Goal: Book appointment/travel/reservation

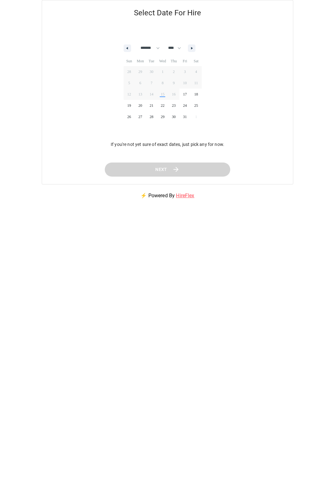
select select "*"
select select "****"
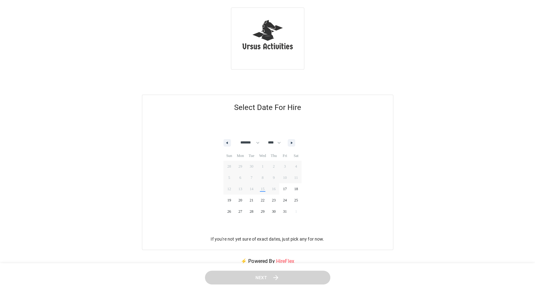
select select "*"
select select "****"
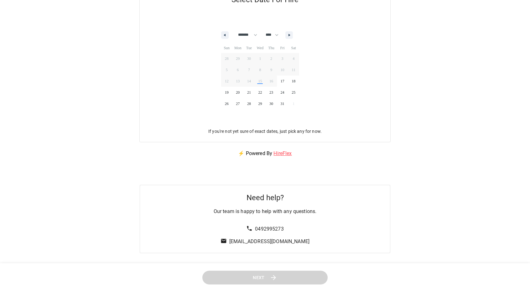
scroll to position [110, 0]
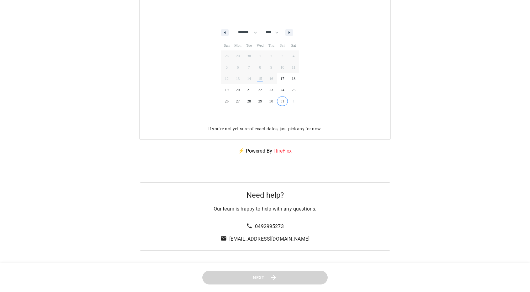
click at [288, 99] on span "31" at bounding box center [282, 101] width 11 height 8
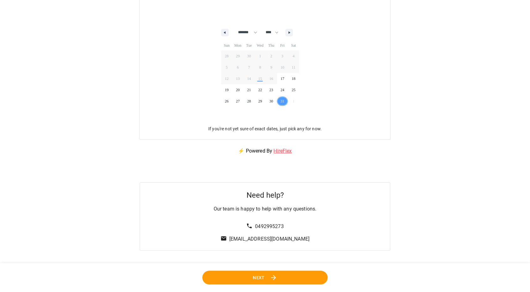
click at [284, 276] on button "Next" at bounding box center [265, 277] width 126 height 14
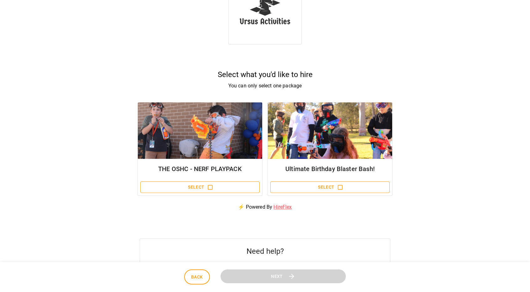
scroll to position [28, 0]
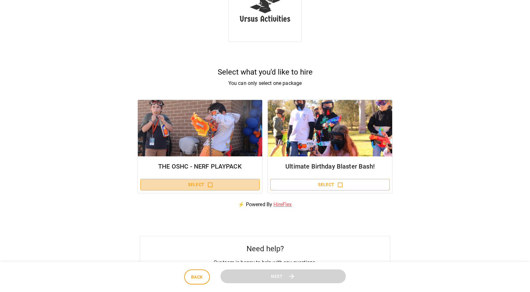
click at [215, 183] on button "Select" at bounding box center [199, 185] width 119 height 12
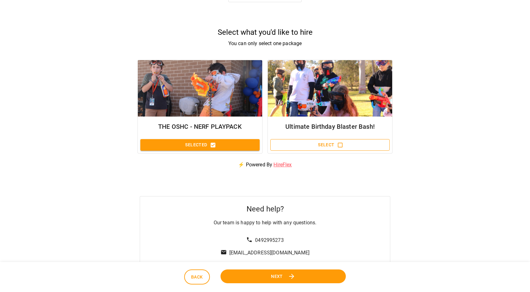
scroll to position [66, 0]
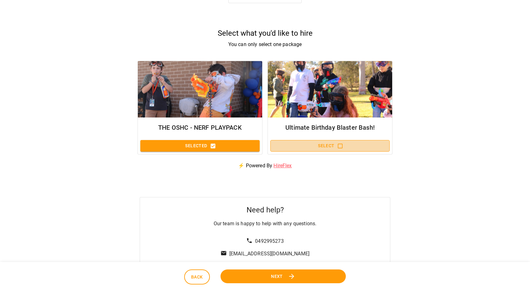
click at [299, 148] on button "Select" at bounding box center [329, 146] width 119 height 12
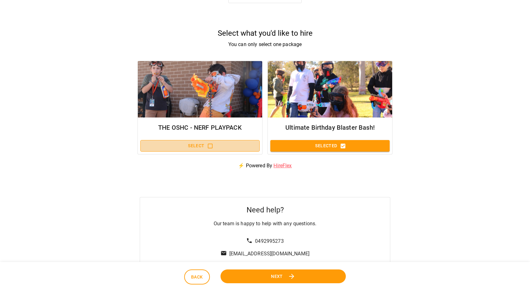
click at [216, 145] on button "Select" at bounding box center [199, 146] width 119 height 12
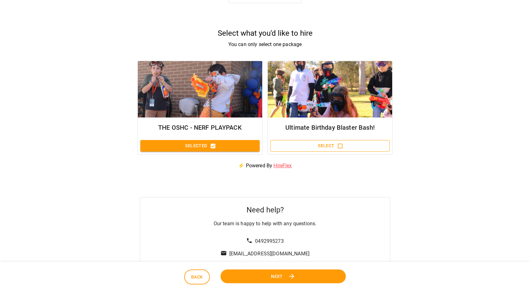
click at [294, 124] on h6 "Ultimate Birthday Blaster Bash!" at bounding box center [330, 127] width 114 height 10
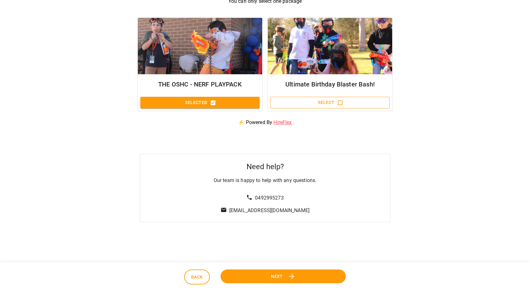
scroll to position [109, 0]
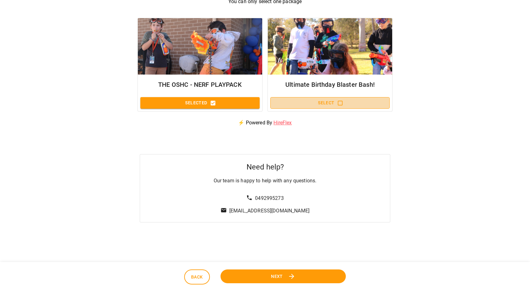
click at [313, 105] on button "Select" at bounding box center [329, 103] width 119 height 12
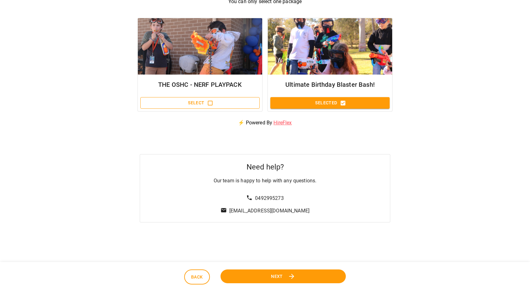
click at [265, 282] on button "Next" at bounding box center [283, 276] width 131 height 14
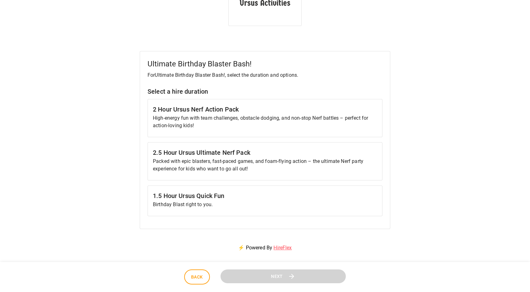
scroll to position [44, 0]
click at [219, 205] on p "Birthday Blast right to you." at bounding box center [265, 205] width 224 height 8
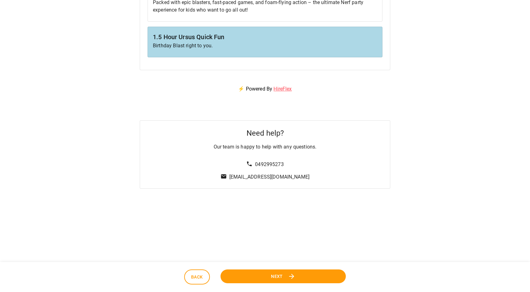
scroll to position [206, 0]
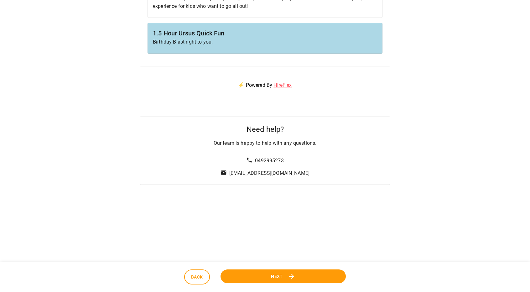
click at [250, 278] on button "Next" at bounding box center [283, 276] width 126 height 14
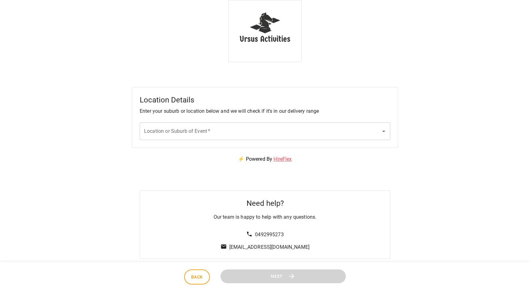
scroll to position [0, 0]
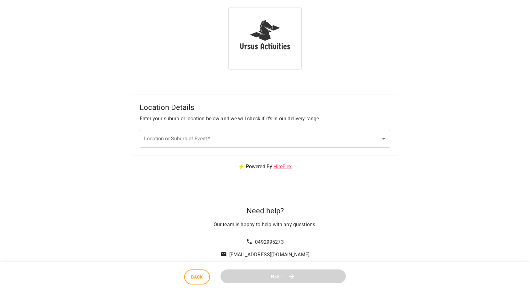
click at [222, 138] on input "Location or Suburb of Event   *" at bounding box center [261, 139] width 236 height 12
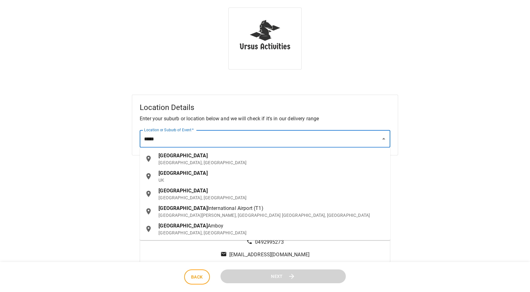
click at [223, 157] on div "Perth WA, Australia" at bounding box center [272, 159] width 227 height 14
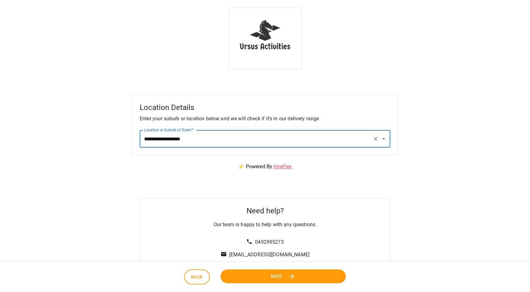
type input "**********"
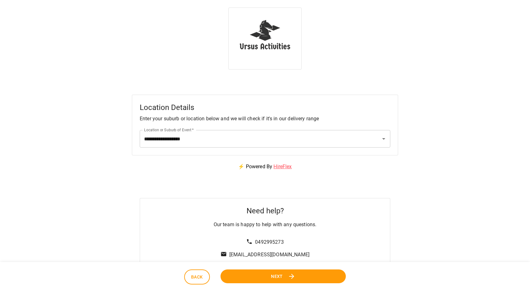
click at [268, 276] on button "Next" at bounding box center [283, 276] width 127 height 14
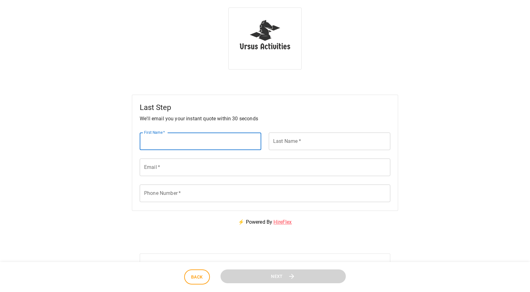
click at [205, 141] on input "First Name   *" at bounding box center [201, 142] width 122 height 18
type input "****"
type input "**********"
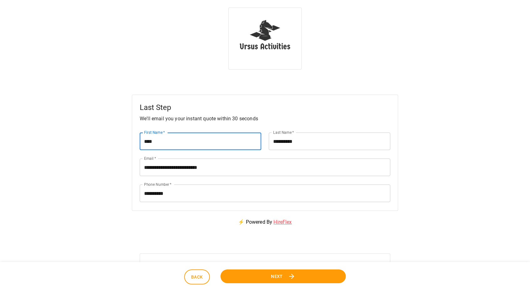
click at [271, 278] on span "Next" at bounding box center [277, 276] width 12 height 8
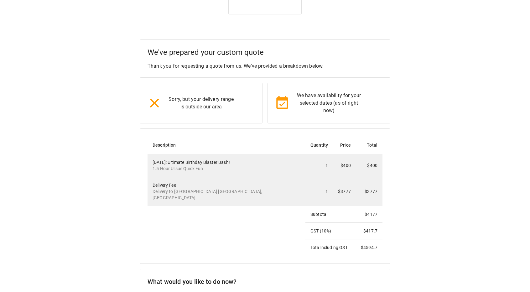
scroll to position [56, 0]
drag, startPoint x: 172, startPoint y: 98, endPoint x: 217, endPoint y: 109, distance: 46.7
click at [217, 109] on p "Sorry, but your delivery range is outside our area" at bounding box center [201, 102] width 70 height 15
click at [228, 109] on div "Sorry, but your delivery range is outside our area" at bounding box center [198, 99] width 75 height 21
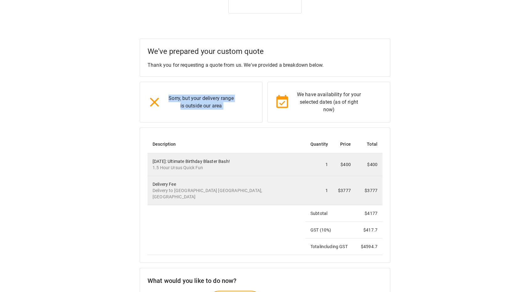
drag, startPoint x: 228, startPoint y: 109, endPoint x: 167, endPoint y: 89, distance: 64.6
click at [167, 89] on div "Sorry, but your delivery range is outside our area" at bounding box center [198, 99] width 75 height 21
click at [228, 112] on div "Sorry, but your delivery range is outside our area" at bounding box center [201, 102] width 123 height 41
drag, startPoint x: 193, startPoint y: 101, endPoint x: 168, endPoint y: 93, distance: 26.5
click at [168, 93] on div "Sorry, but your delivery range is outside our area" at bounding box center [201, 102] width 123 height 41
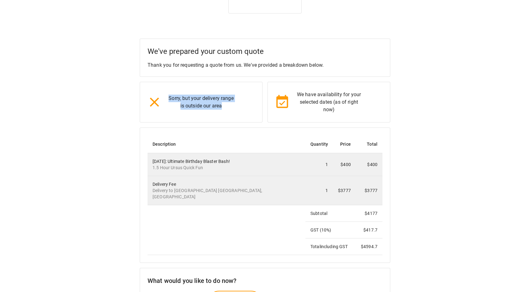
click at [226, 116] on div "Sorry, but your delivery range is outside our area" at bounding box center [201, 102] width 123 height 41
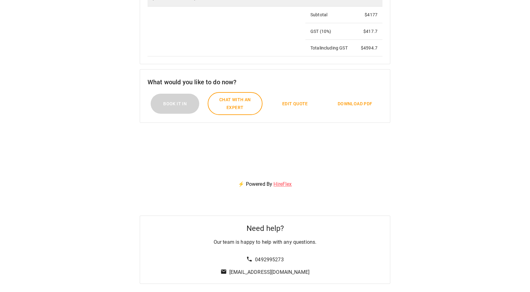
scroll to position [211, 0]
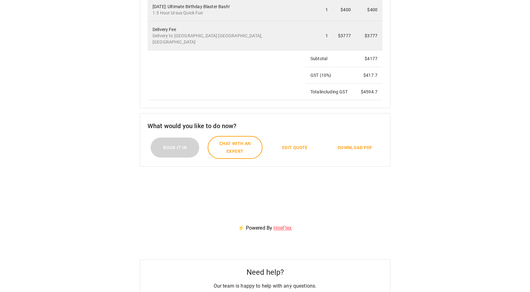
click at [244, 144] on span "Chat with an expert" at bounding box center [235, 147] width 41 height 15
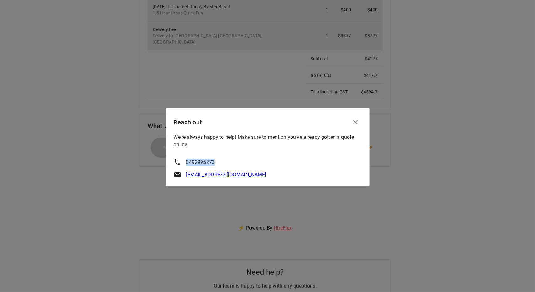
drag, startPoint x: 219, startPoint y: 163, endPoint x: 185, endPoint y: 164, distance: 33.8
click at [185, 164] on div "0492995273" at bounding box center [268, 163] width 188 height 8
click at [267, 156] on div "We're always happy to help! Make sure to mention you've already gotten a quote …" at bounding box center [268, 155] width 188 height 45
click at [357, 125] on icon "button" at bounding box center [356, 122] width 8 height 8
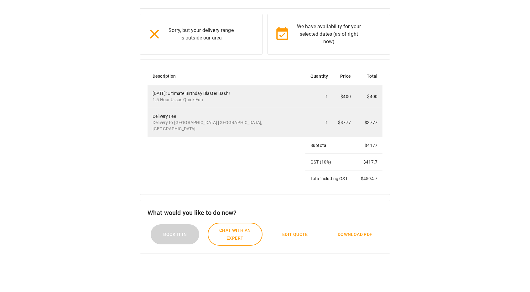
scroll to position [0, 0]
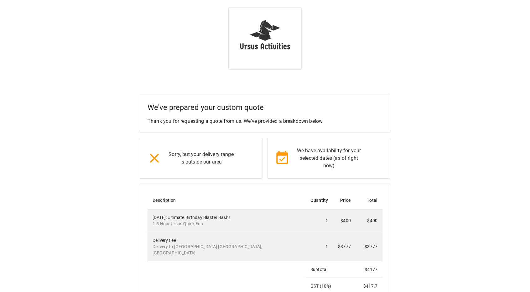
click at [275, 38] on img at bounding box center [265, 38] width 63 height 50
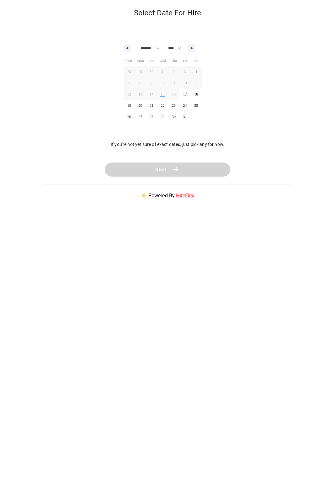
select select "*"
select select "****"
select select "*"
select select "****"
select select "*"
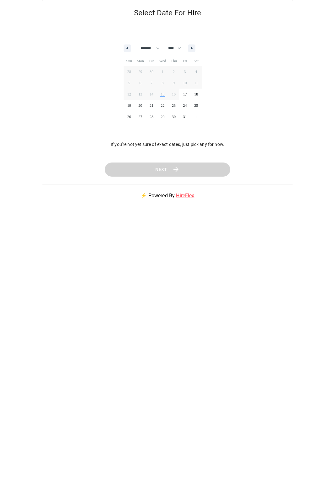
select select "****"
select select "*"
select select "****"
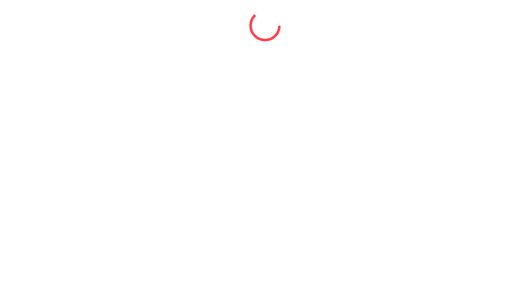
select select "*"
select select "****"
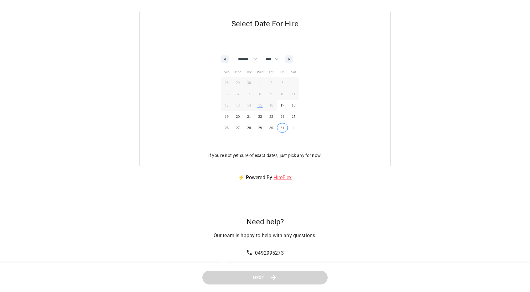
scroll to position [176, 0]
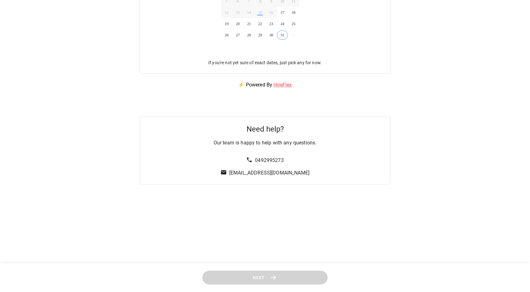
click at [285, 36] on span "31" at bounding box center [282, 35] width 11 height 8
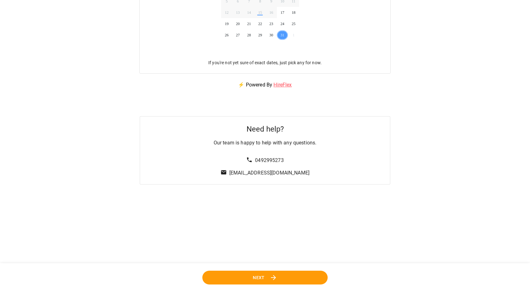
click at [259, 281] on span "Next" at bounding box center [259, 277] width 12 height 8
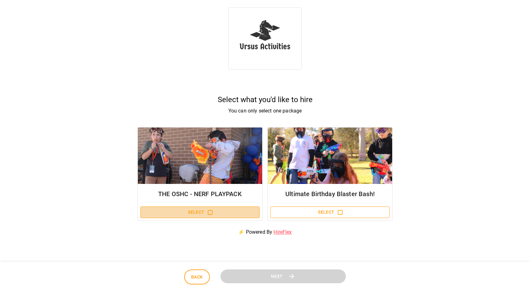
click at [243, 212] on button "Select" at bounding box center [199, 212] width 119 height 12
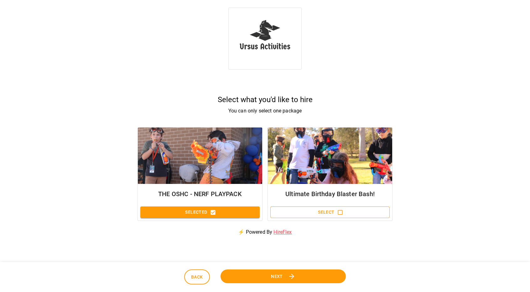
click at [287, 278] on button "Next" at bounding box center [283, 276] width 128 height 14
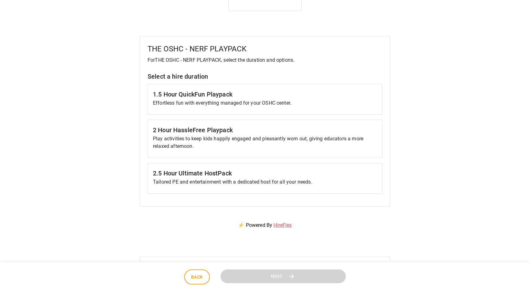
scroll to position [57, 0]
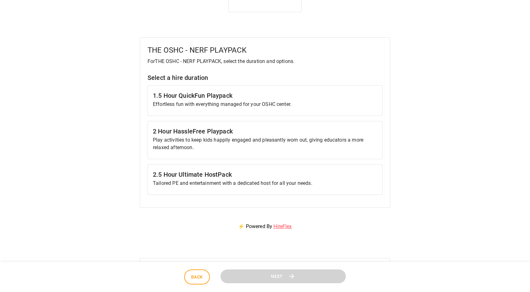
click at [297, 185] on p "Tailored PE and entertainment with a dedicated host for all your needs." at bounding box center [265, 184] width 224 height 8
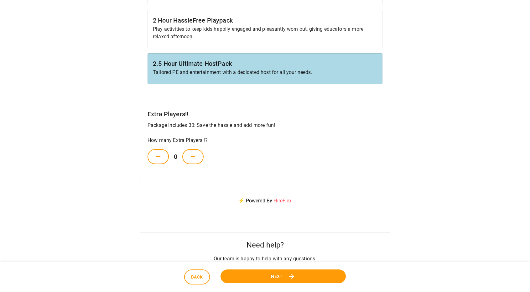
scroll to position [169, 0]
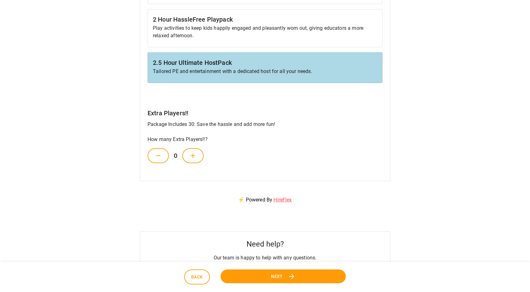
click at [199, 151] on button at bounding box center [192, 155] width 21 height 15
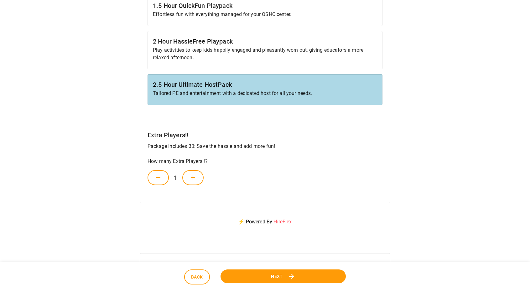
scroll to position [146, 0]
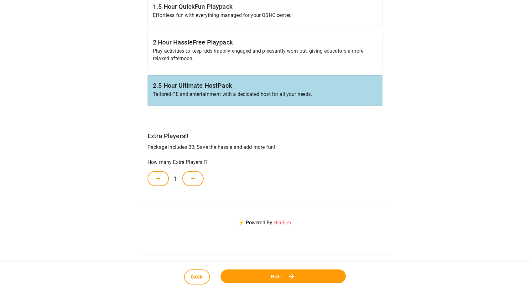
click at [234, 54] on p "Play activities to keep kids happily engaged and pleasantly worn out, giving ed…" at bounding box center [265, 54] width 224 height 15
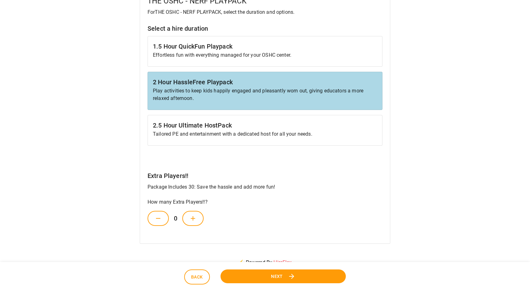
scroll to position [107, 0]
click at [229, 49] on h6 "1.5 Hour QuickFun Playpack" at bounding box center [265, 46] width 224 height 10
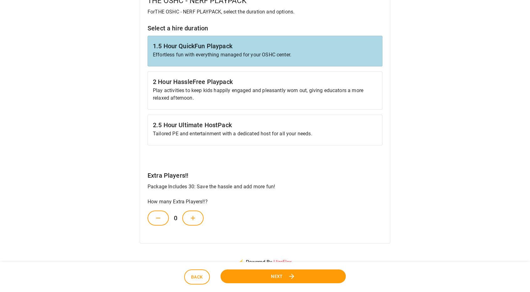
scroll to position [0, 0]
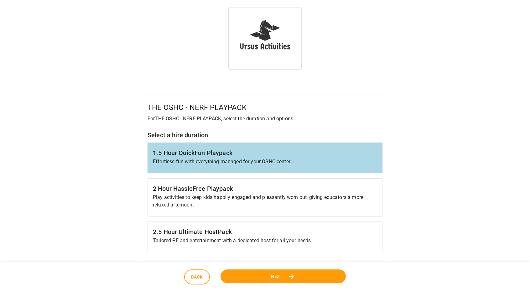
click at [191, 282] on button "Back" at bounding box center [197, 276] width 26 height 15
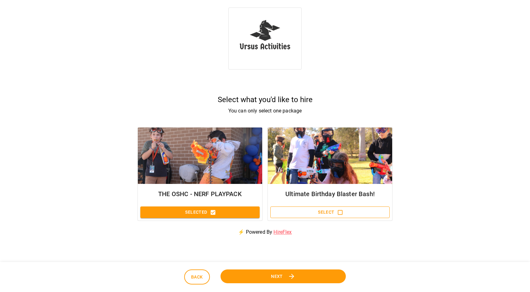
click at [195, 278] on span "Back" at bounding box center [197, 277] width 12 height 8
select select "*"
select select "****"
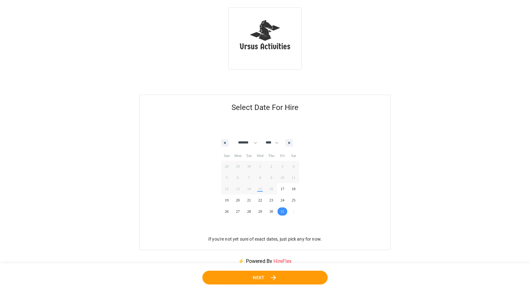
click at [270, 280] on icon at bounding box center [274, 278] width 8 height 8
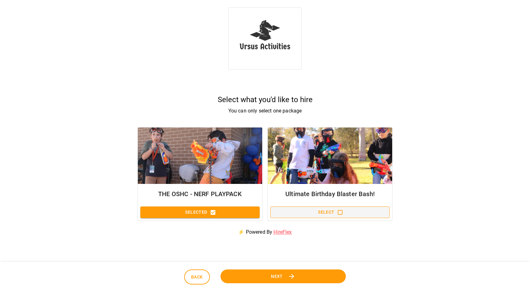
click at [355, 211] on button "Select" at bounding box center [329, 212] width 119 height 12
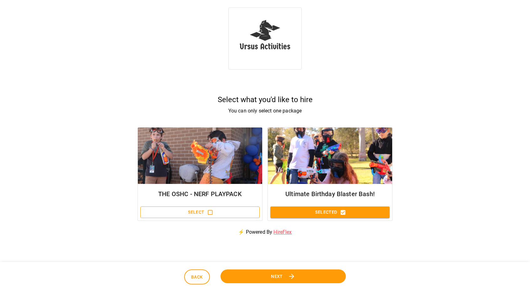
click at [298, 276] on button "Next" at bounding box center [283, 276] width 126 height 14
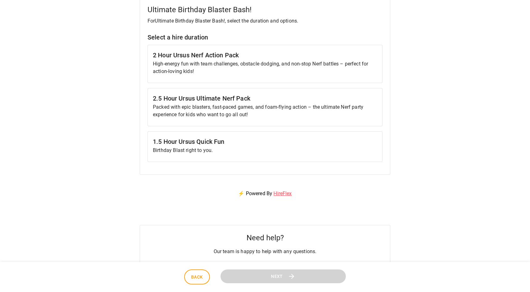
scroll to position [99, 0]
click at [249, 75] on div "2 Hour Ursus Nerf Action Pack High-energy fun with team challenges, obstacle do…" at bounding box center [265, 63] width 235 height 38
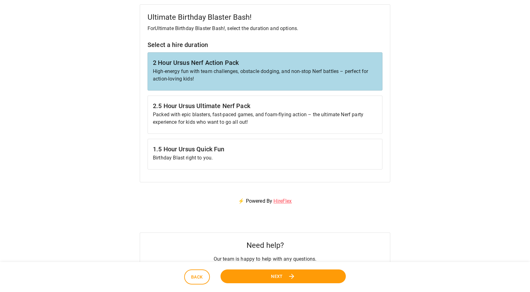
scroll to position [83, 0]
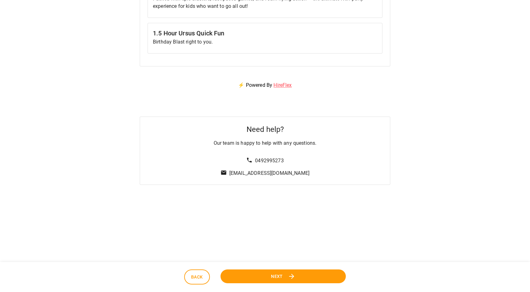
click at [277, 276] on span "Next" at bounding box center [277, 276] width 12 height 8
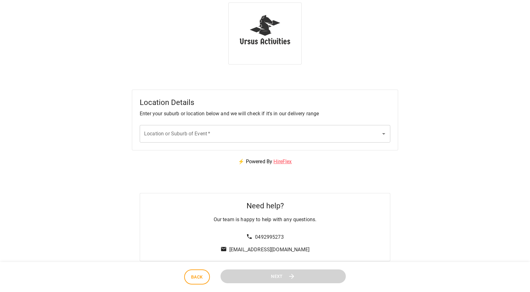
scroll to position [0, 0]
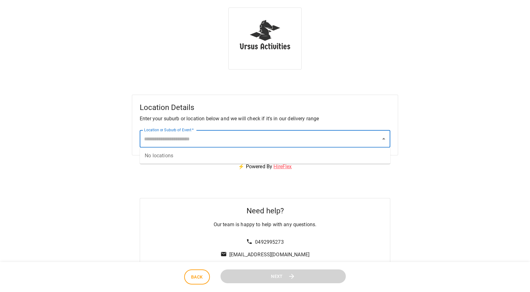
click at [224, 138] on input "Location or Suburb of Event   *" at bounding box center [261, 139] width 236 height 12
click at [207, 139] on input "Location or Suburb of Event   *" at bounding box center [261, 139] width 236 height 12
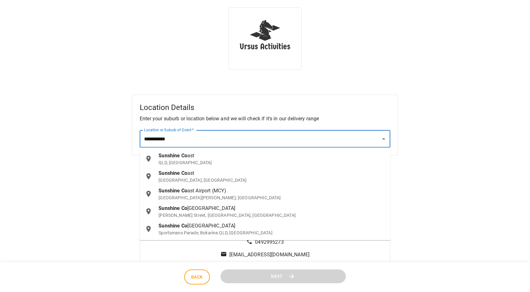
click at [188, 155] on span "ast" at bounding box center [190, 156] width 7 height 6
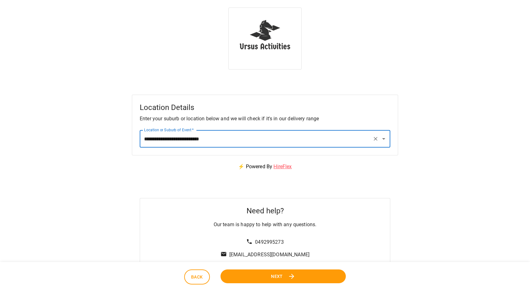
type input "**********"
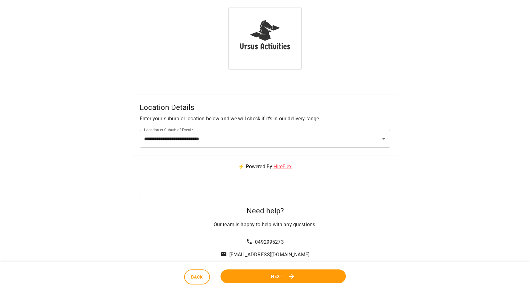
click at [269, 279] on button "Next" at bounding box center [283, 276] width 131 height 14
